Goal: Task Accomplishment & Management: Manage account settings

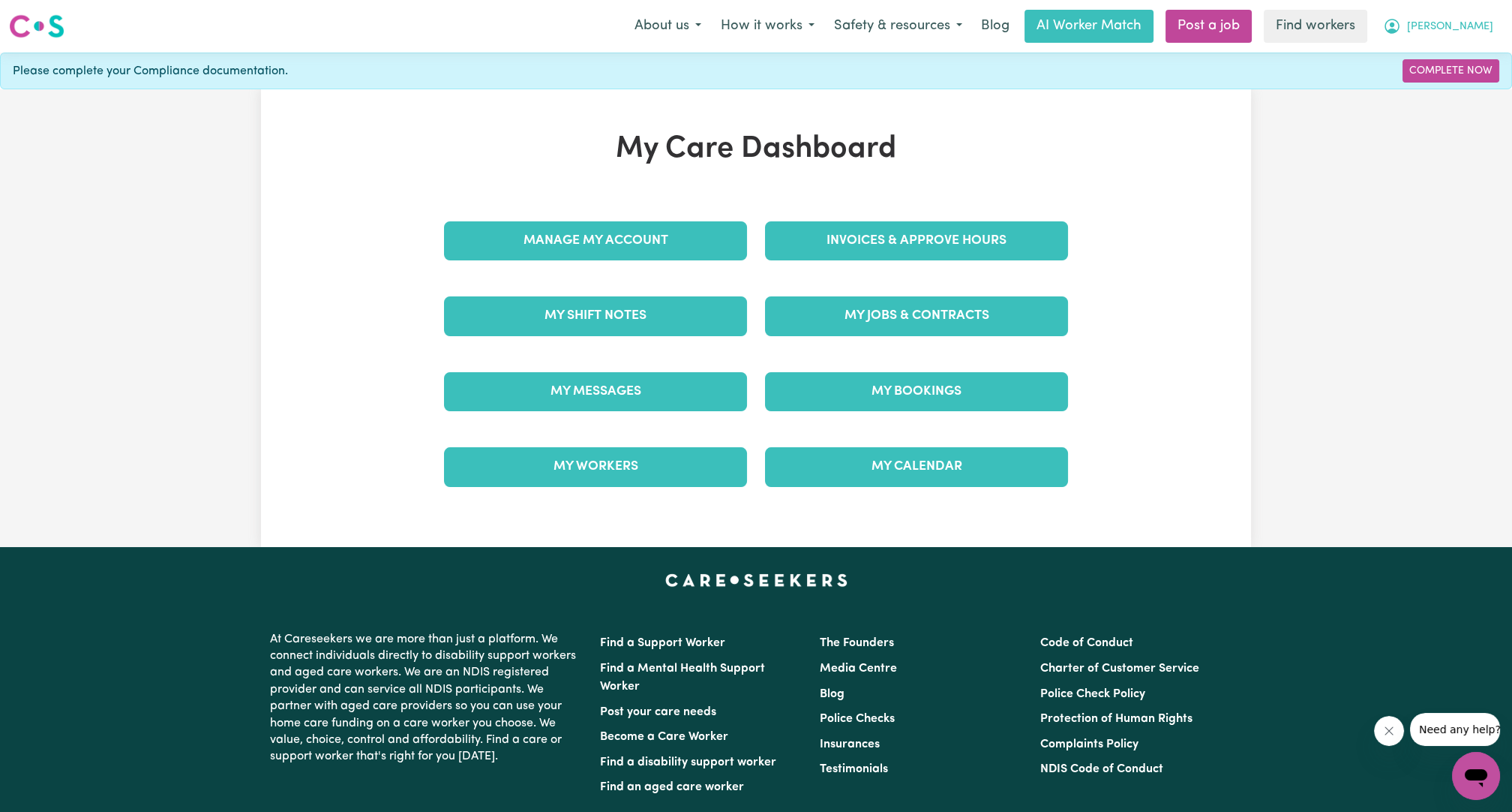
click at [1500, 32] on button "[PERSON_NAME]" at bounding box center [1438, 27] width 129 height 32
click at [1415, 87] on link "Logout" at bounding box center [1443, 86] width 119 height 28
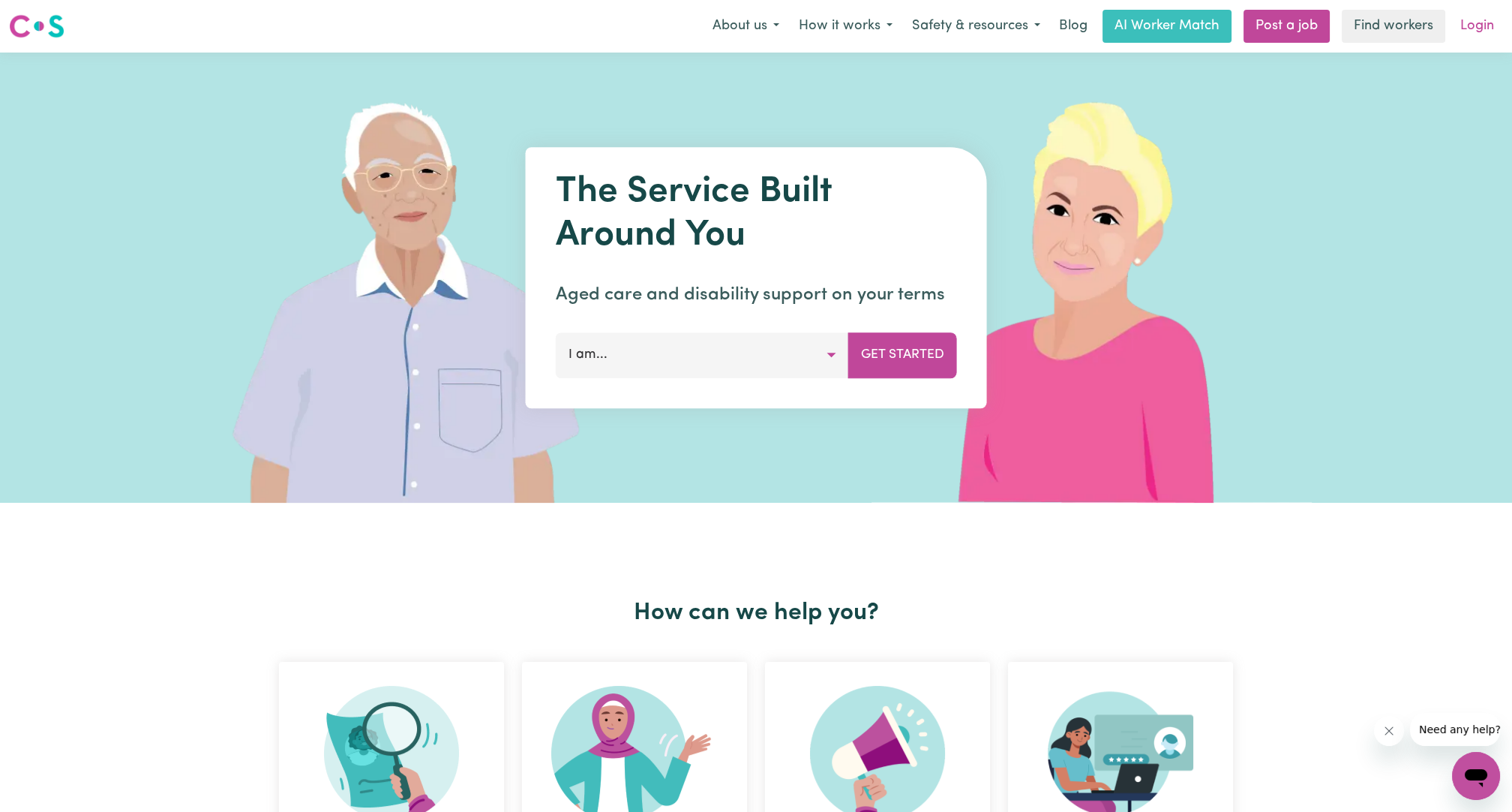
click at [1465, 25] on link "Login" at bounding box center [1477, 27] width 52 height 33
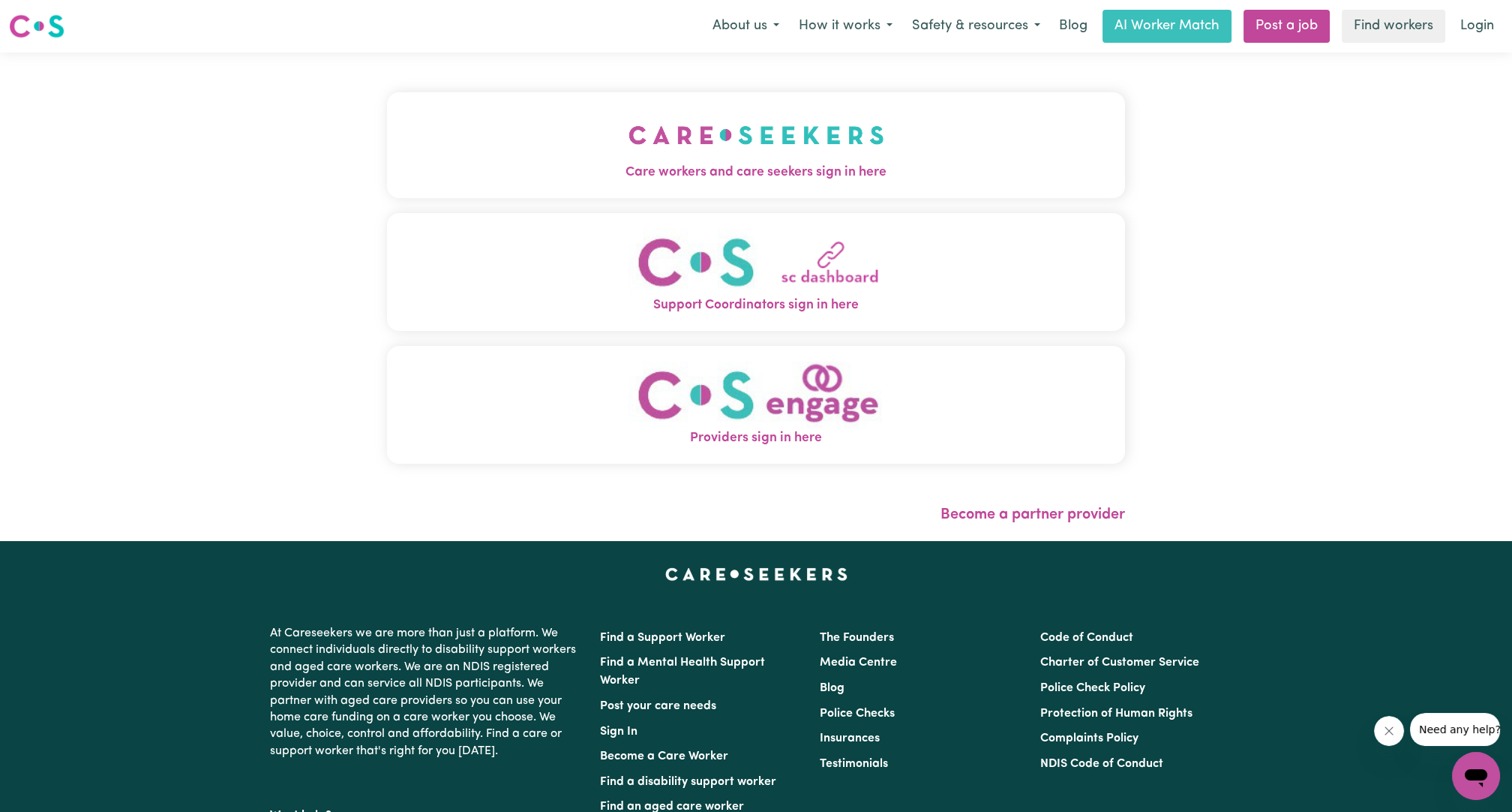
click at [690, 162] on img "Care workers and care seekers sign in here" at bounding box center [756, 134] width 255 height 55
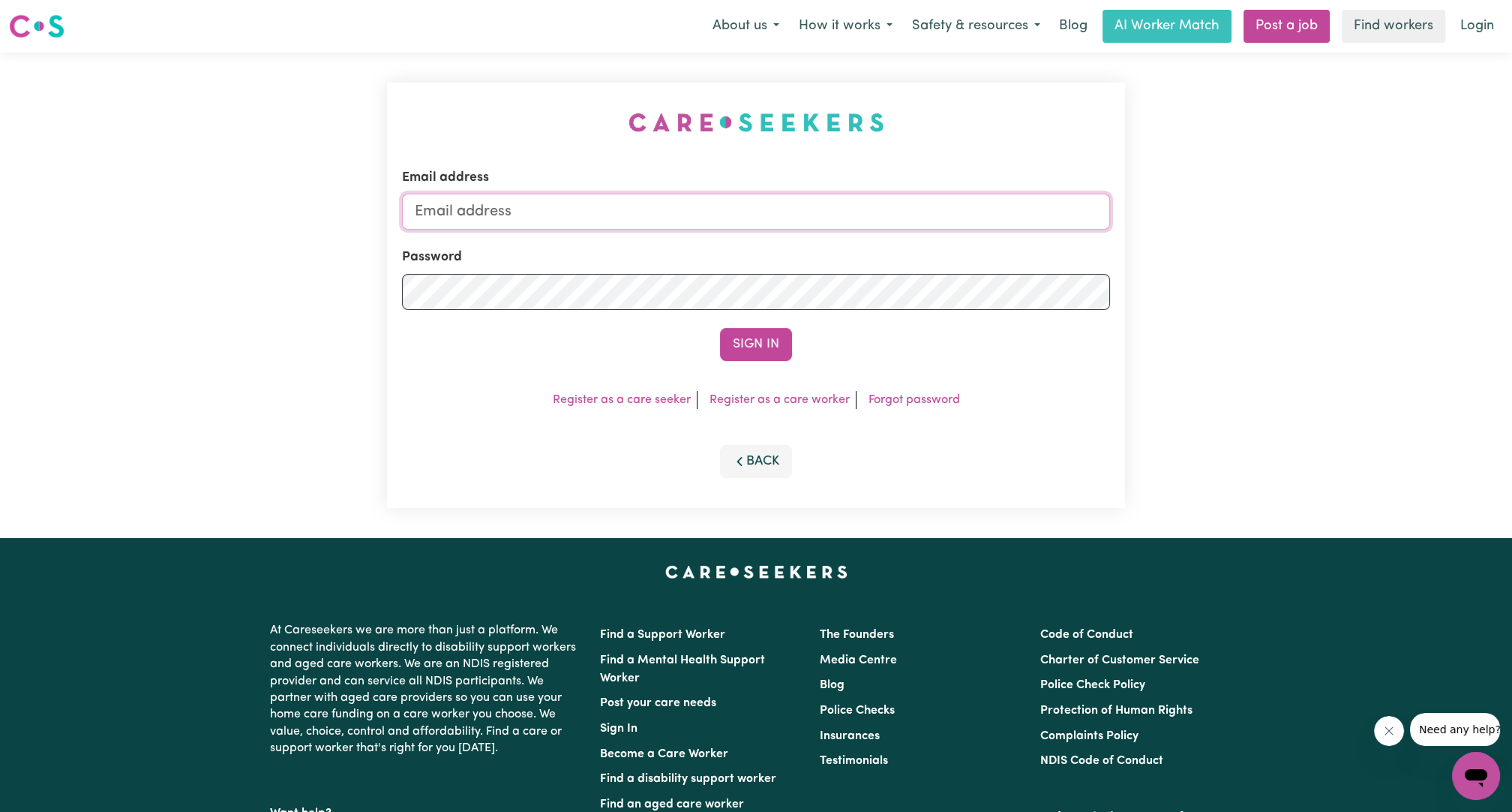
click at [670, 216] on input "Email address" at bounding box center [756, 211] width 708 height 36
drag, startPoint x: 521, startPoint y: 211, endPoint x: 984, endPoint y: 257, distance: 465.3
click at [984, 257] on form "Email address [EMAIL_ADDRESS][PERSON_NAME][DOMAIN_NAME] Password Sign In" at bounding box center [756, 264] width 708 height 193
type input "superuser~[EMAIL_ADDRESS][DOMAIN_NAME]"
click at [736, 320] on form "Email address superuser~[EMAIL_ADDRESS][DOMAIN_NAME] Password Sign In" at bounding box center [756, 264] width 708 height 193
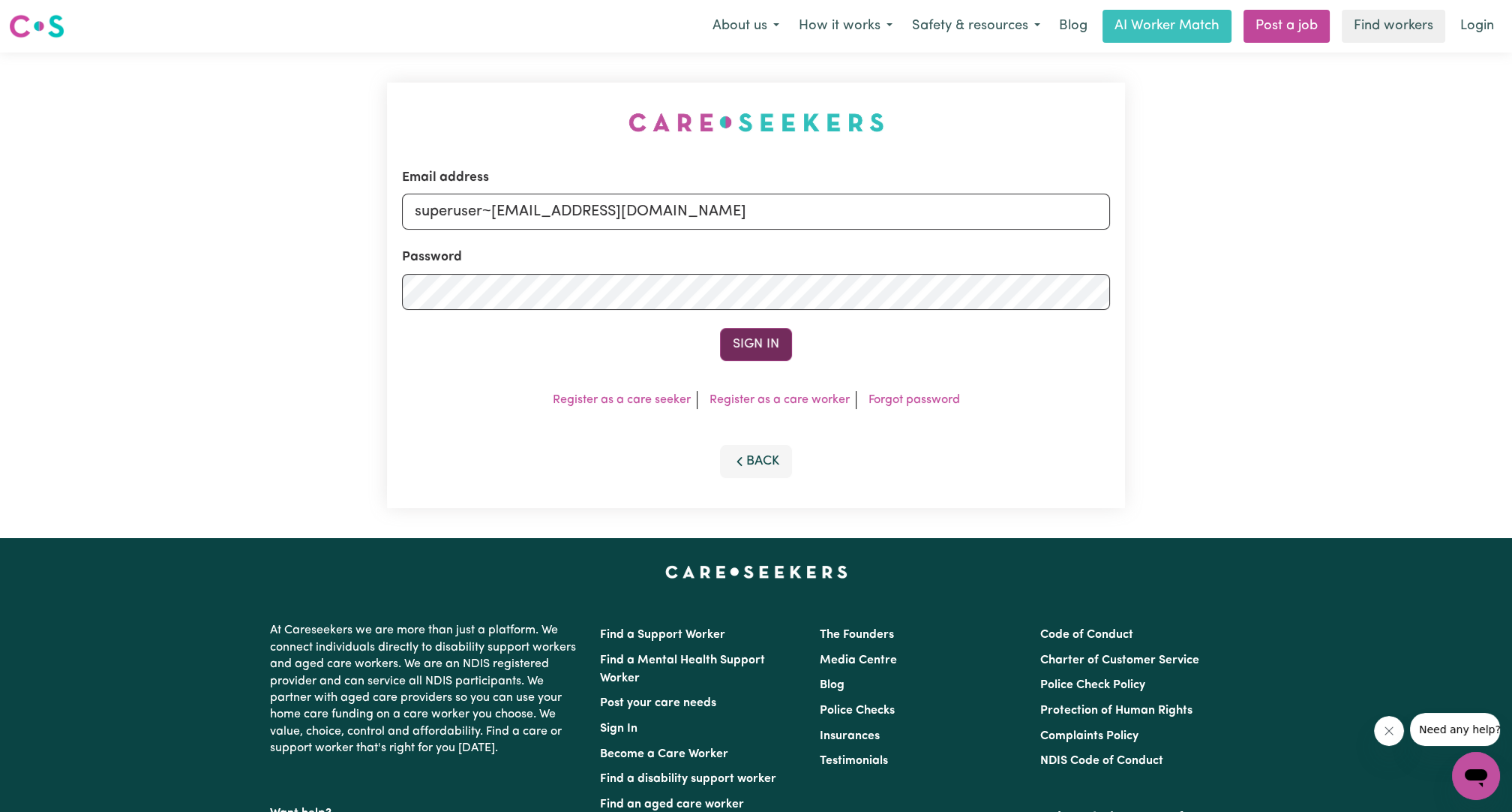
click at [742, 343] on button "Sign In" at bounding box center [756, 345] width 72 height 33
